Goal: Task Accomplishment & Management: Use online tool/utility

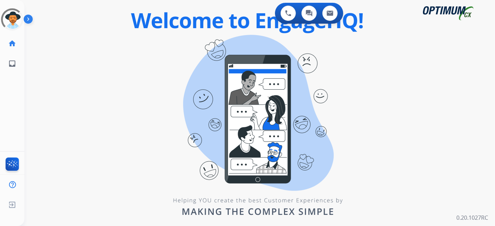
click at [265, 185] on div "0 Voice Interactions 0 Chat Interactions 0 Email Interactions swap_horiz Break …" at bounding box center [259, 113] width 470 height 226
drag, startPoint x: 209, startPoint y: 51, endPoint x: 163, endPoint y: 32, distance: 49.8
click at [209, 51] on div "swap_horiz Break voice bridge close_fullscreen Connect 3-Way Call merge_type Se…" at bounding box center [251, 41] width 454 height 33
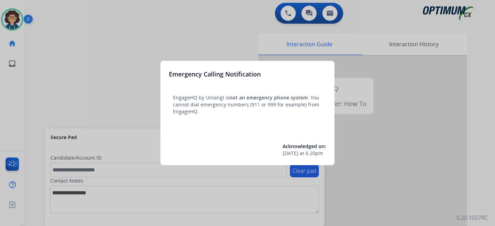
click at [63, 101] on div at bounding box center [247, 113] width 495 height 226
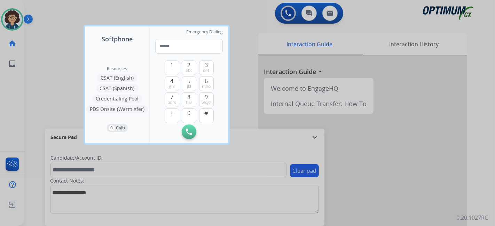
click at [40, 100] on div at bounding box center [247, 113] width 495 height 226
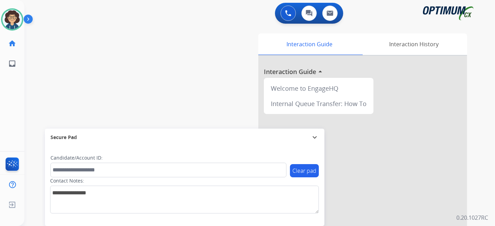
click at [494, 155] on div "0 Voice Interactions 0 Chat Interactions 0 Email Interactions swap_horiz Break …" at bounding box center [259, 113] width 470 height 226
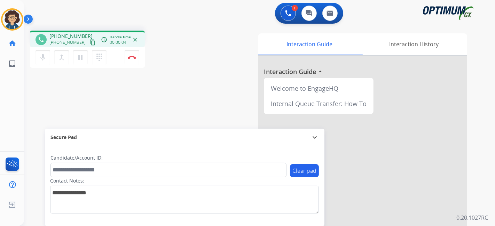
click at [89, 41] on mat-icon "content_copy" at bounding box center [92, 42] width 6 height 6
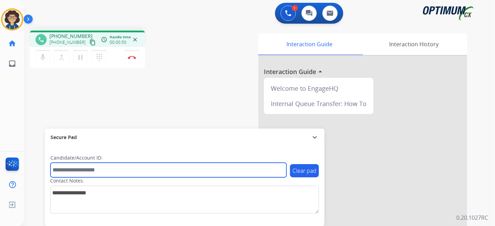
click at [84, 170] on input "text" at bounding box center [168, 170] width 236 height 15
paste input "*******"
type input "*******"
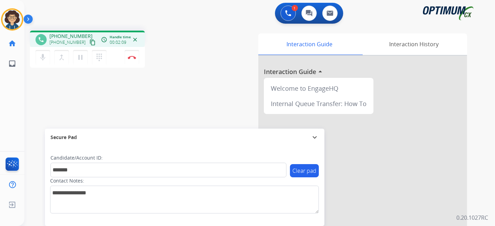
click at [211, 93] on div "Interaction Guide Interaction History Interaction Guide arrow_drop_up Welcome t…" at bounding box center [337, 174] width 259 height 282
click at [138, 62] on button "Disconnect" at bounding box center [132, 57] width 15 height 15
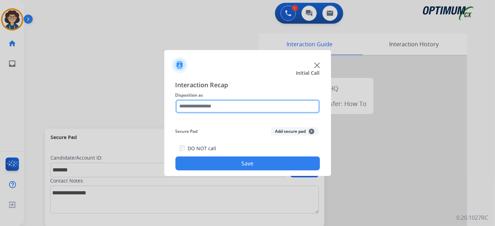
click at [259, 110] on input "text" at bounding box center [247, 107] width 144 height 14
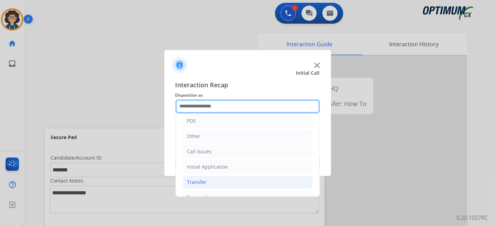
scroll to position [46, 0]
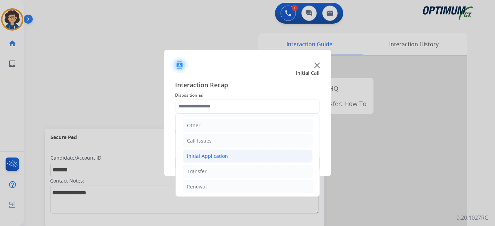
click at [250, 157] on li "Initial Application" at bounding box center [248, 156] width 130 height 13
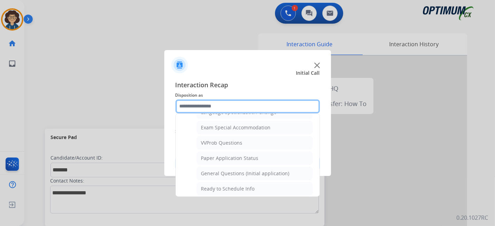
scroll to position [358, 0]
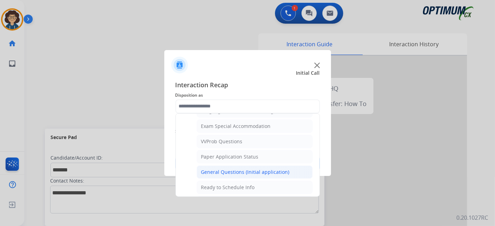
click at [275, 169] on div "General Questions (Initial application)" at bounding box center [245, 172] width 88 height 7
type input "**********"
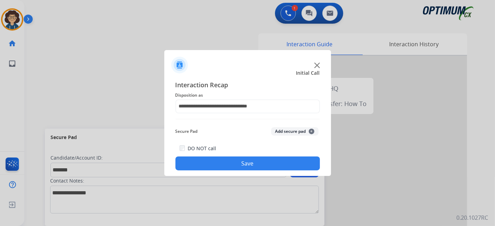
click at [306, 136] on div "Secure Pad Add secure pad +" at bounding box center [247, 132] width 144 height 14
click at [307, 128] on button "Add secure pad +" at bounding box center [294, 131] width 47 height 8
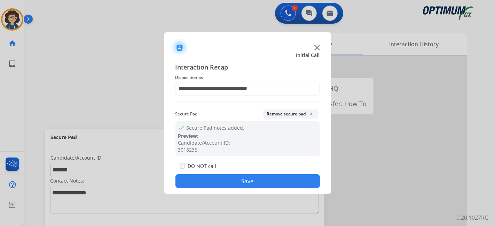
click at [281, 180] on button "Save" at bounding box center [247, 181] width 144 height 14
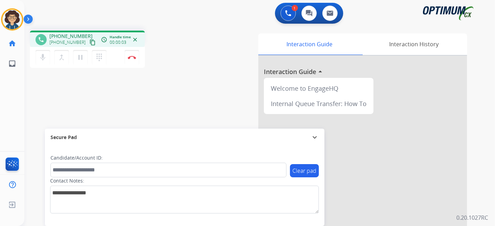
click at [89, 43] on mat-icon "content_copy" at bounding box center [92, 42] width 6 height 6
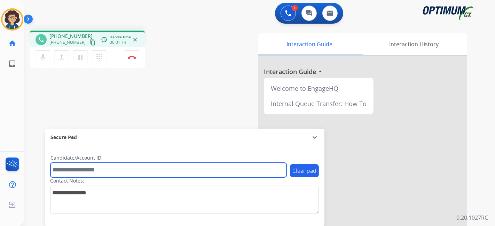
click at [99, 168] on input "text" at bounding box center [168, 170] width 236 height 15
paste input "*********"
type input "*********"
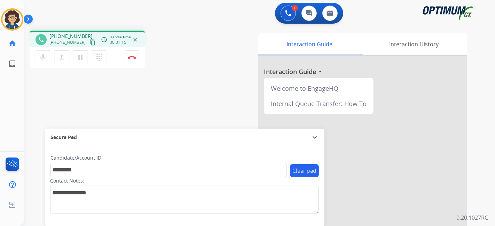
drag, startPoint x: 163, startPoint y: 97, endPoint x: 168, endPoint y: 9, distance: 88.2
click at [164, 97] on div "phone [PHONE_NUMBER] [PHONE_NUMBER] content_copy access_time Call metrics Queue…" at bounding box center [251, 170] width 454 height 290
click at [79, 61] on mat-icon "pause" at bounding box center [80, 57] width 8 height 8
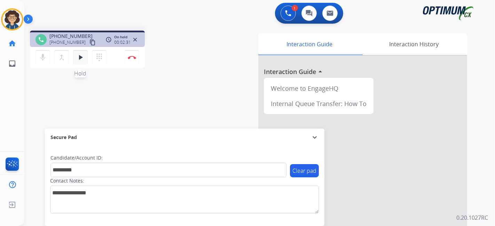
click at [80, 59] on mat-icon "play_arrow" at bounding box center [80, 57] width 8 height 8
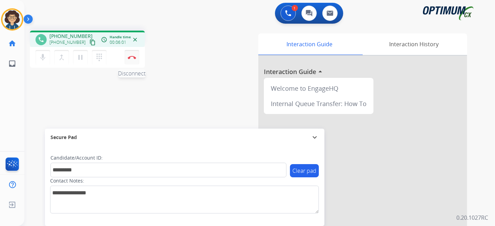
click at [136, 58] on button "Disconnect" at bounding box center [132, 57] width 15 height 15
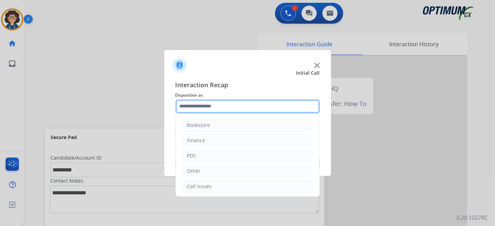
click at [244, 107] on input "text" at bounding box center [247, 107] width 144 height 14
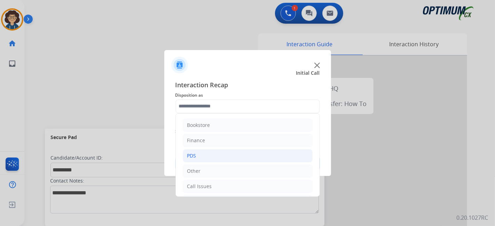
click at [233, 159] on li "PDS" at bounding box center [248, 155] width 130 height 13
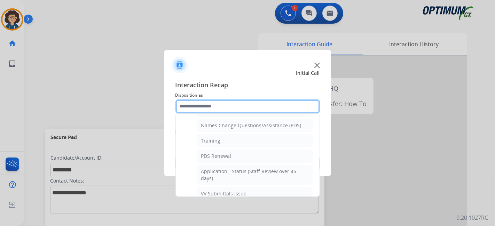
scroll to position [55, 0]
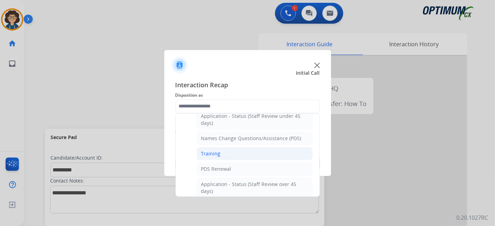
click at [296, 155] on li "Training" at bounding box center [255, 153] width 116 height 13
type input "********"
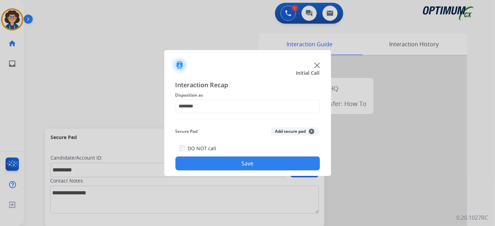
click at [306, 136] on div "Secure Pad Add secure pad +" at bounding box center [247, 132] width 144 height 14
click at [292, 133] on button "Add secure pad +" at bounding box center [294, 131] width 47 height 8
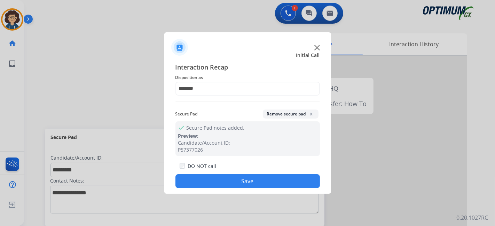
click at [260, 178] on button "Save" at bounding box center [247, 181] width 144 height 14
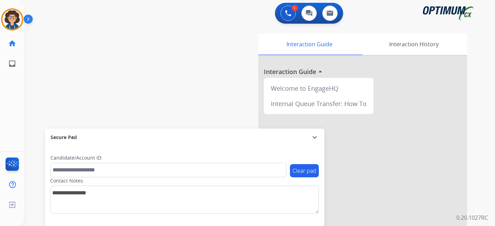
drag, startPoint x: 74, startPoint y: 70, endPoint x: 52, endPoint y: 28, distance: 47.3
click at [74, 68] on div "swap_horiz Break voice bridge close_fullscreen Connect 3-Way Call merge_type Se…" at bounding box center [251, 170] width 454 height 290
click at [10, 10] on img at bounding box center [11, 19] width 19 height 19
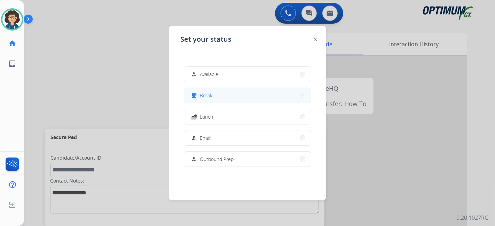
click at [231, 98] on button "free_breakfast Break" at bounding box center [247, 95] width 127 height 15
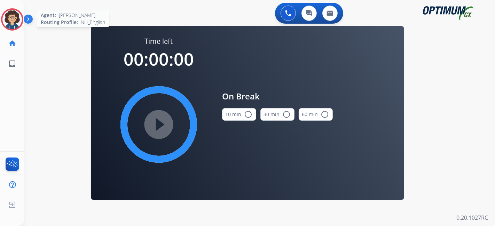
click at [8, 16] on img at bounding box center [11, 19] width 19 height 19
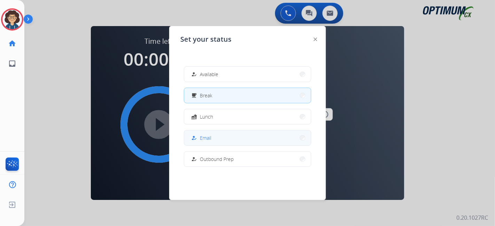
click at [212, 136] on button "how_to_reg Email" at bounding box center [247, 137] width 127 height 15
